Goal: Task Accomplishment & Management: Use online tool/utility

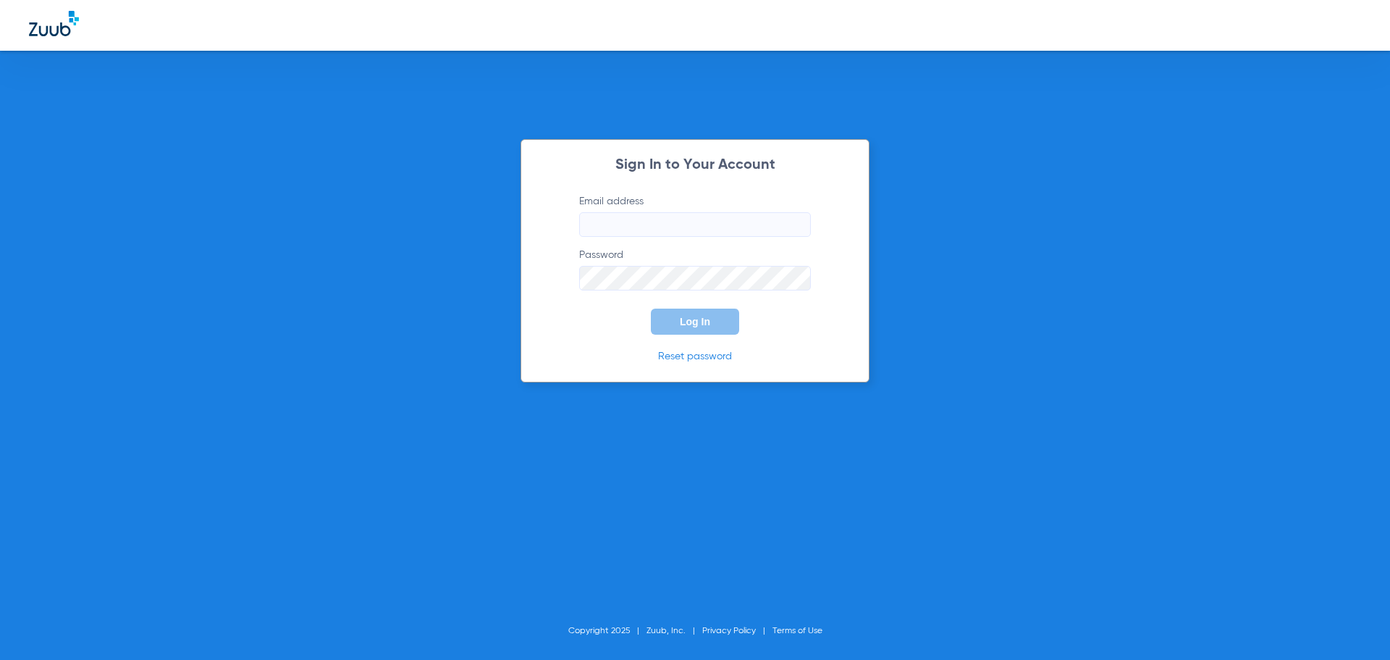
type input "[EMAIL_ADDRESS][DOMAIN_NAME]"
click at [684, 317] on button "Log In" at bounding box center [695, 321] width 88 height 26
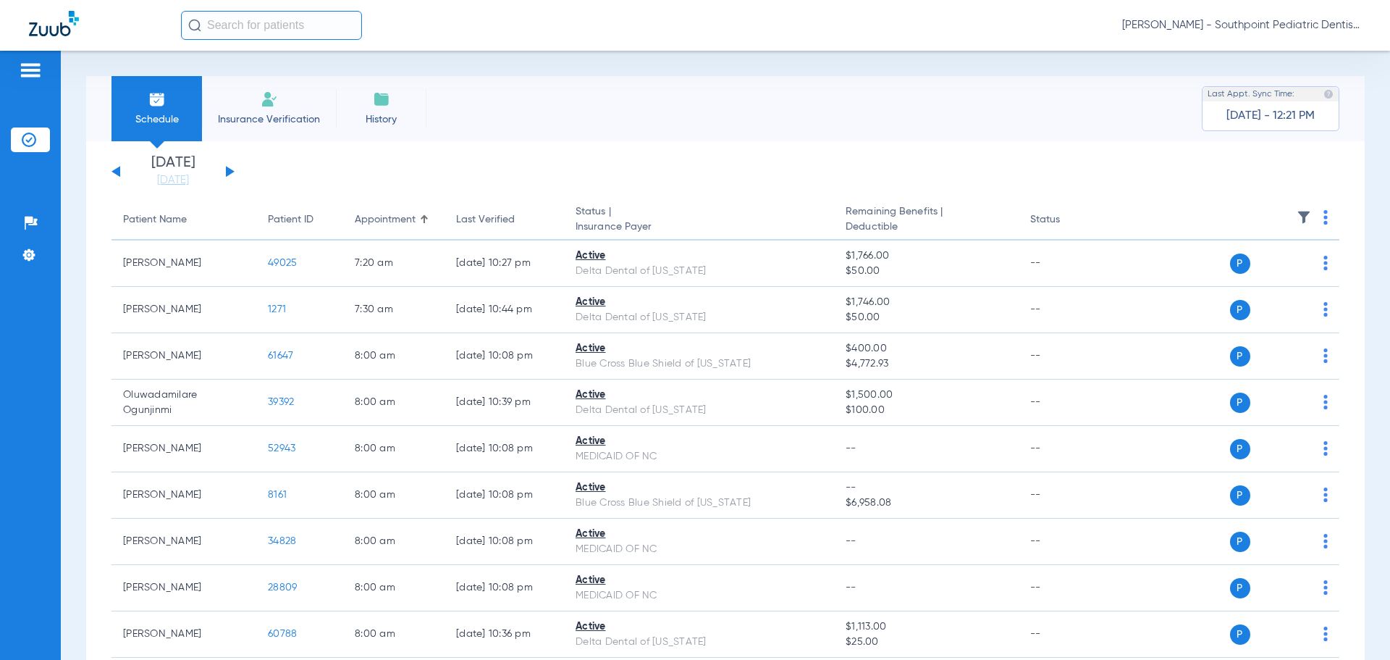
click at [227, 172] on button at bounding box center [230, 171] width 9 height 11
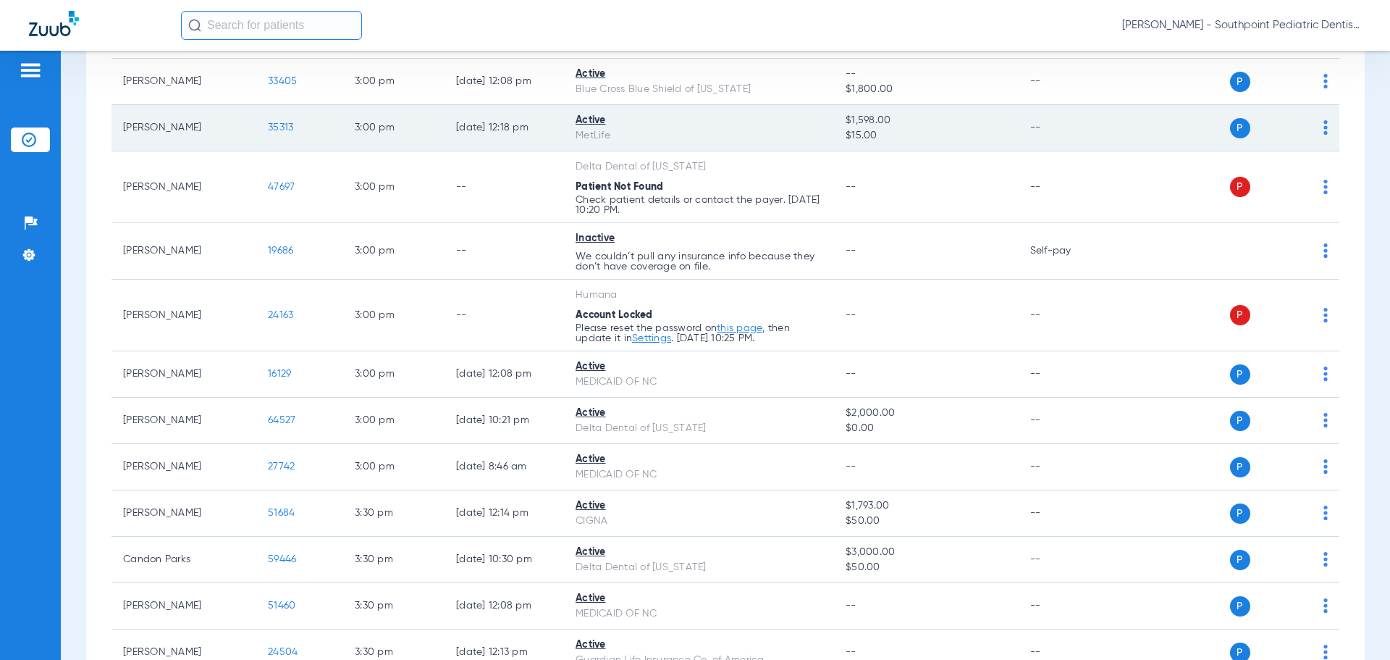
scroll to position [5068, 0]
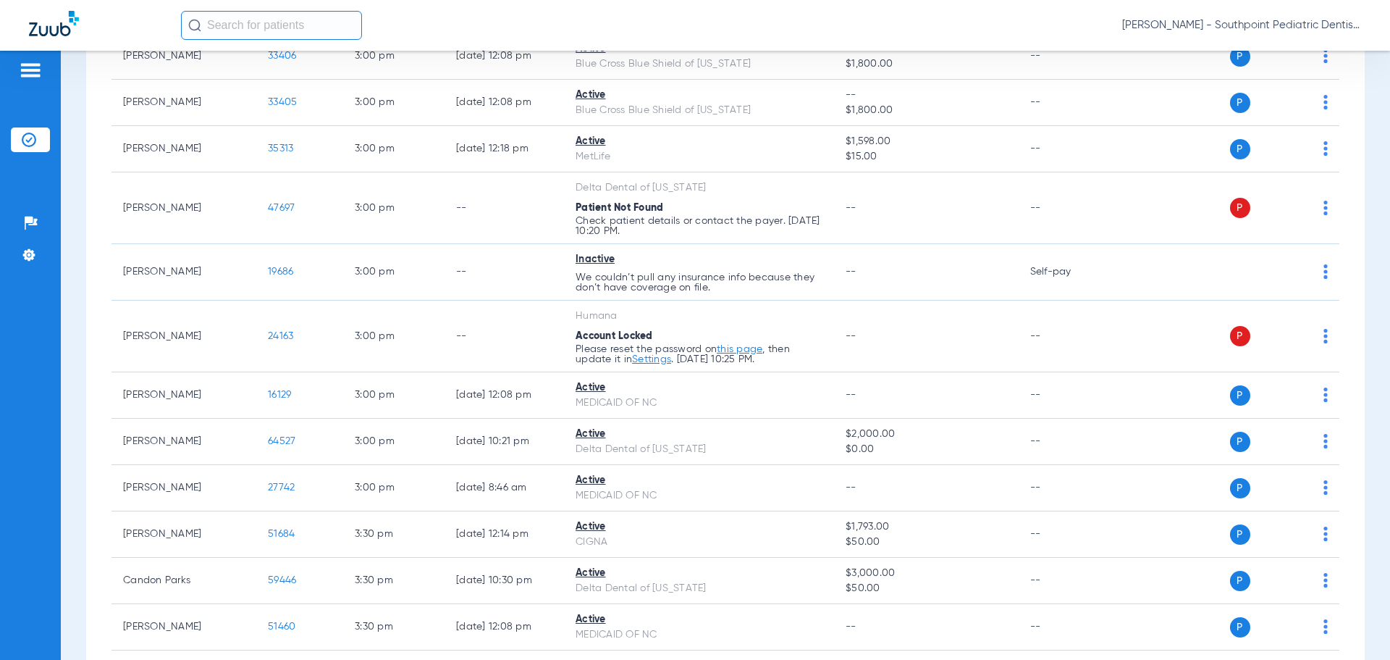
scroll to position [5386, 0]
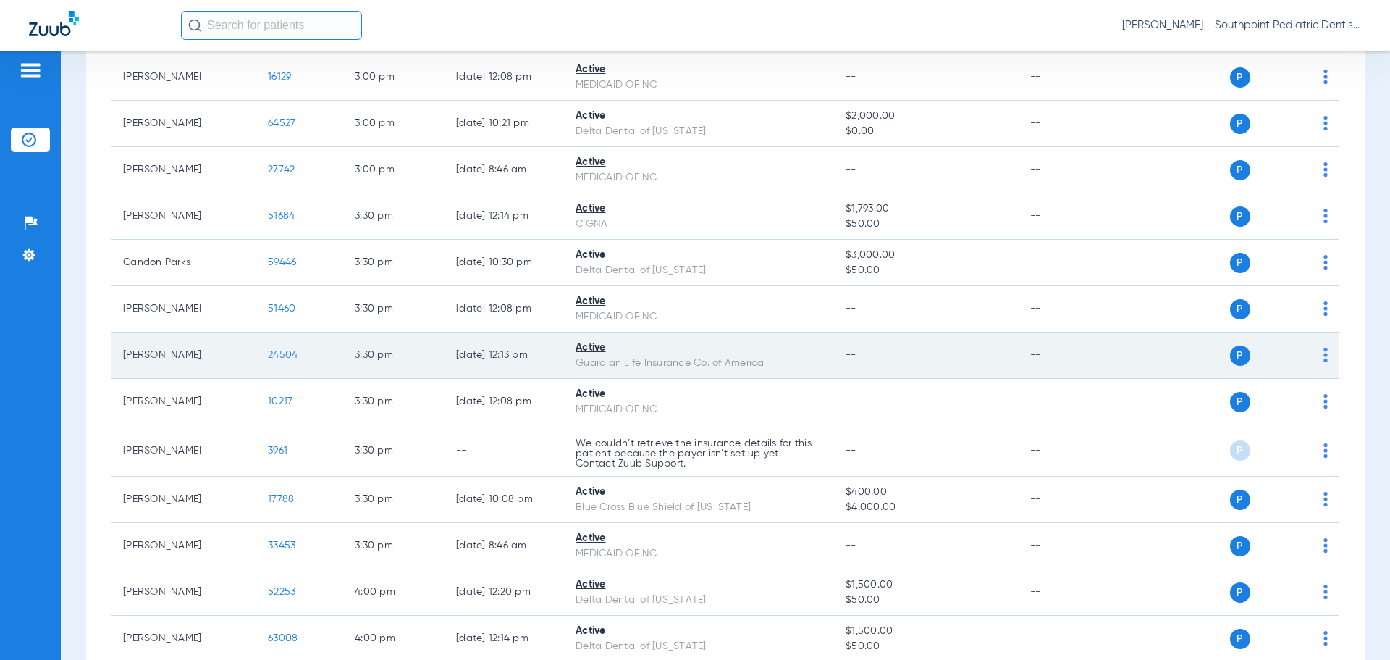
click at [287, 356] on span "24504" at bounding box center [283, 355] width 30 height 10
